Goal: Transaction & Acquisition: Obtain resource

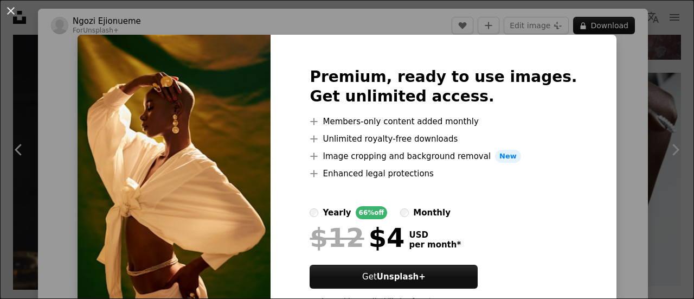
scroll to position [49, 0]
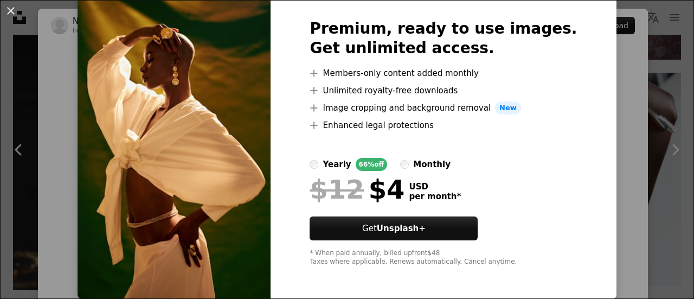
click at [602, 207] on div "An X shape Premium, ready to use images. Get unlimited access. A plus sign Memb…" at bounding box center [347, 149] width 694 height 299
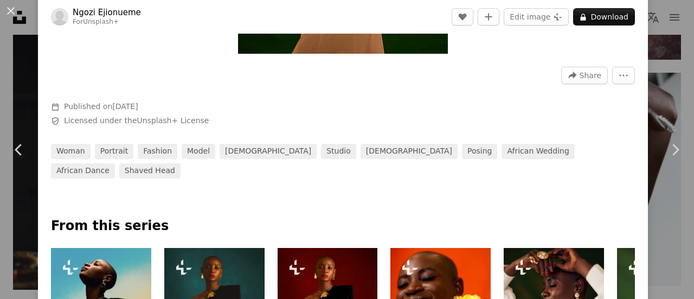
scroll to position [309, 0]
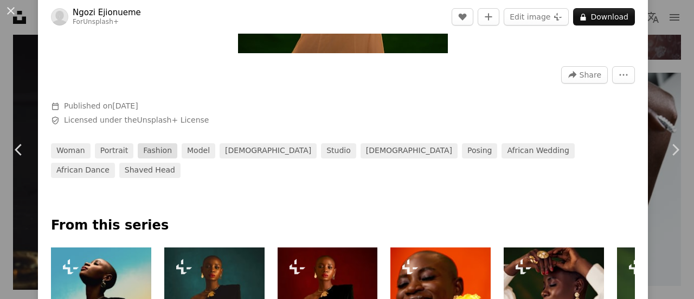
click at [162, 150] on link "fashion" at bounding box center [158, 150] width 40 height 15
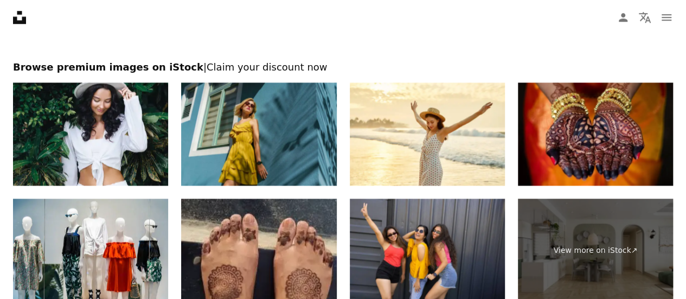
scroll to position [2636, 0]
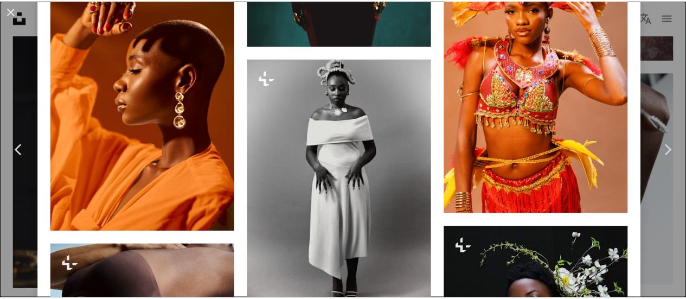
scroll to position [3065, 0]
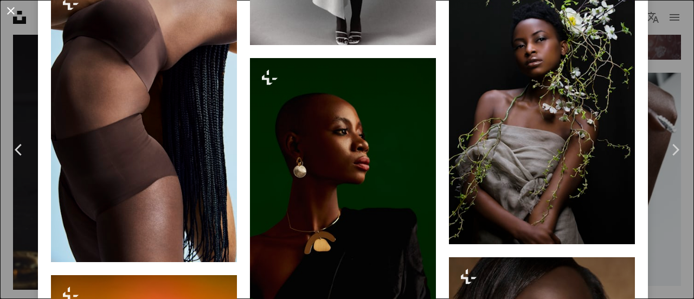
click at [12, 9] on button "An X shape" at bounding box center [10, 10] width 13 height 13
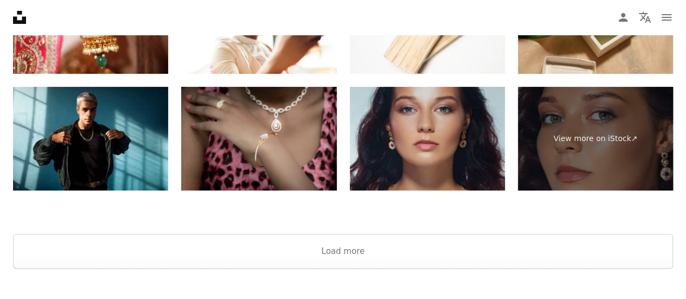
scroll to position [4158, 0]
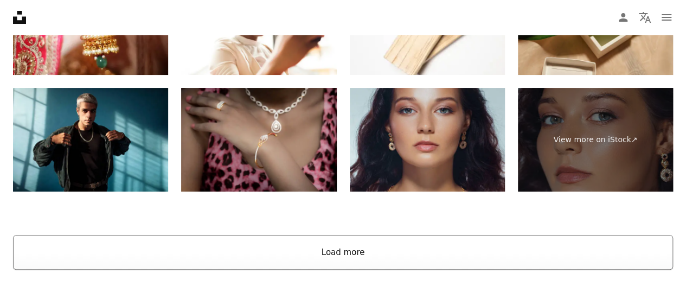
click at [270, 263] on button "Load more" at bounding box center [343, 252] width 660 height 35
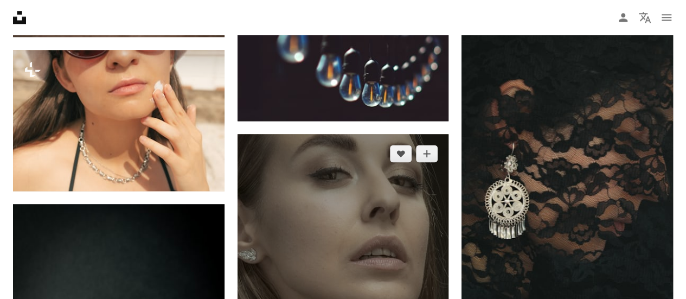
scroll to position [8880, 0]
